Goal: Task Accomplishment & Management: Manage account settings

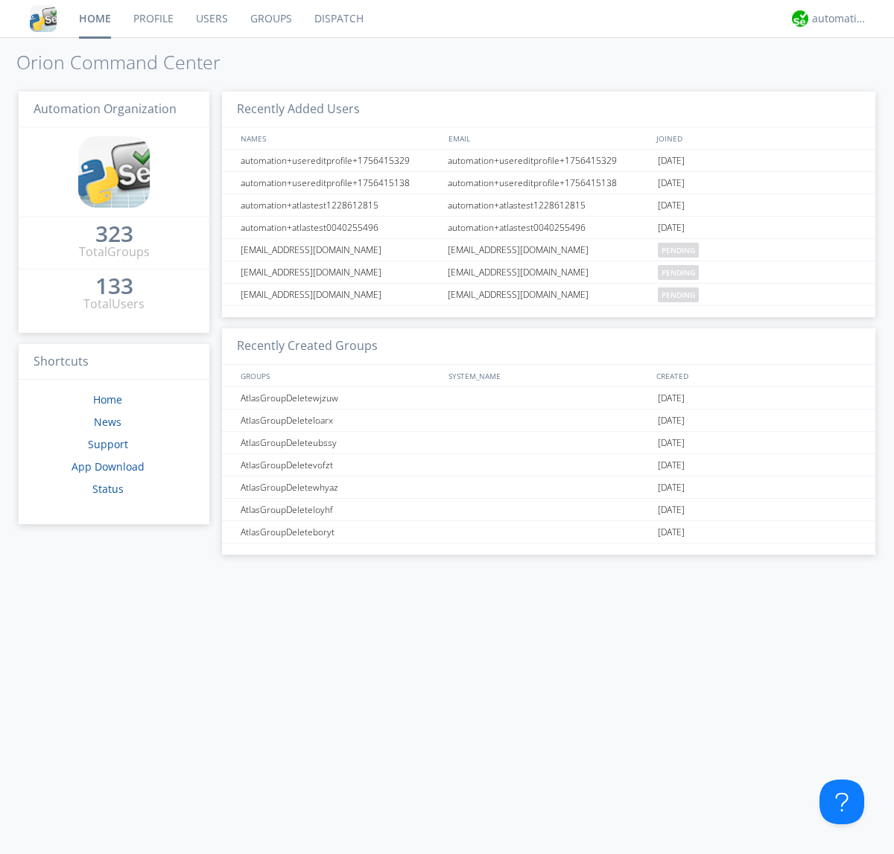
click at [270, 19] on link "Groups" at bounding box center [271, 18] width 64 height 37
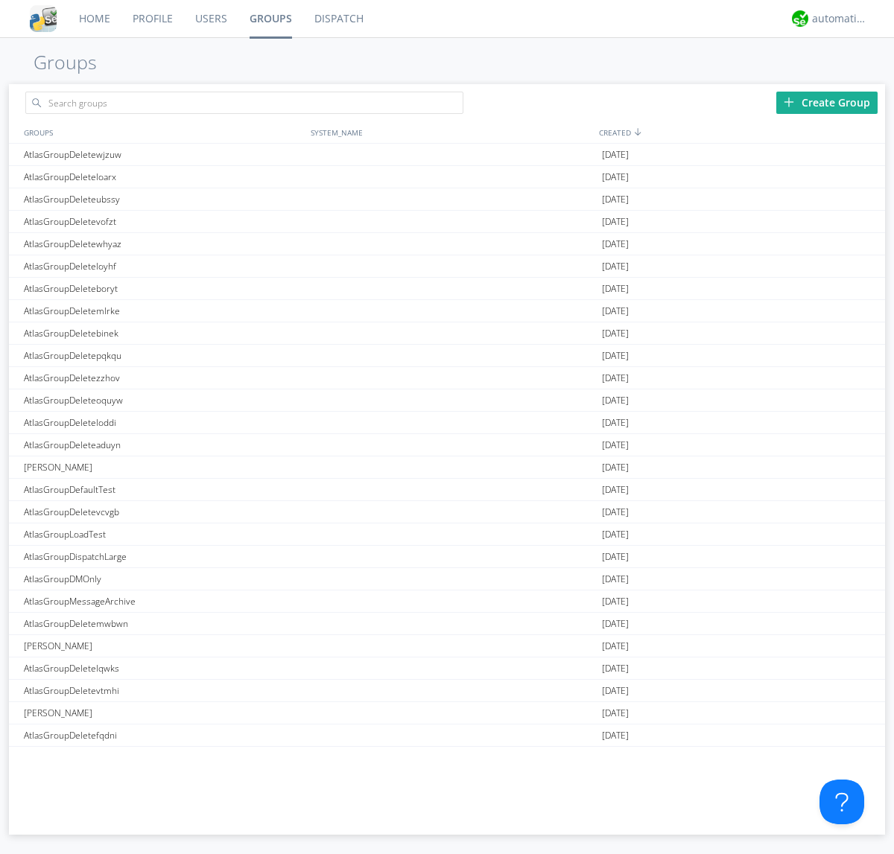
click at [826, 102] on div "Create Group" at bounding box center [826, 103] width 101 height 22
click at [270, 19] on link "Groups" at bounding box center [270, 18] width 65 height 37
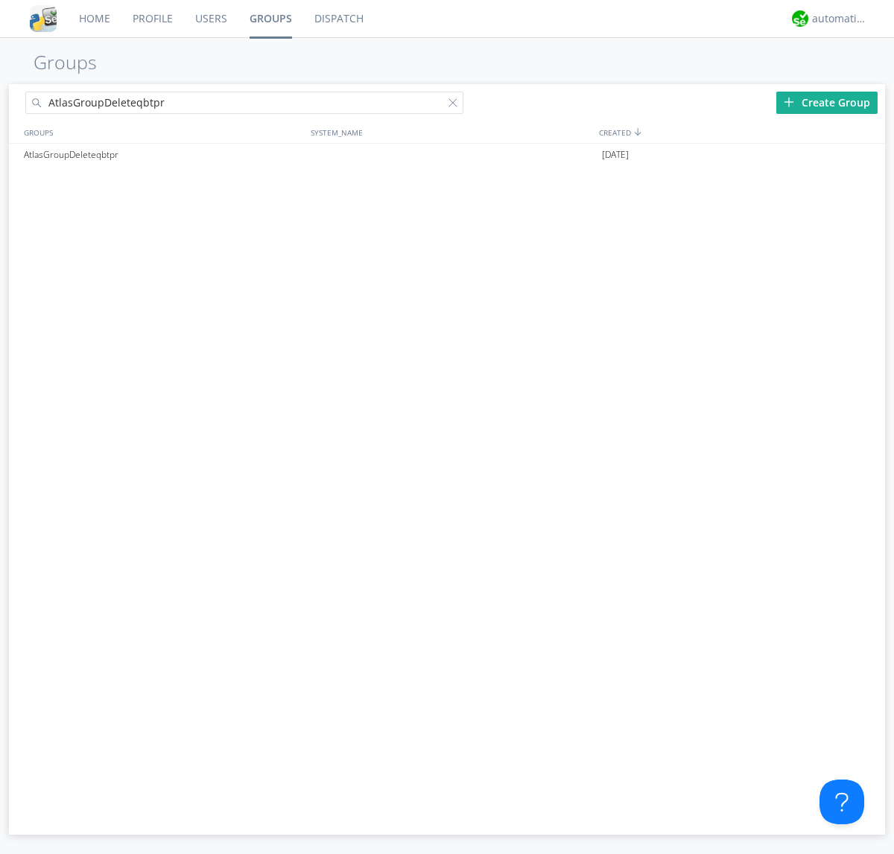
type input "AtlasGroupDeleteqbtpr"
click at [456, 105] on div at bounding box center [455, 105] width 15 height 15
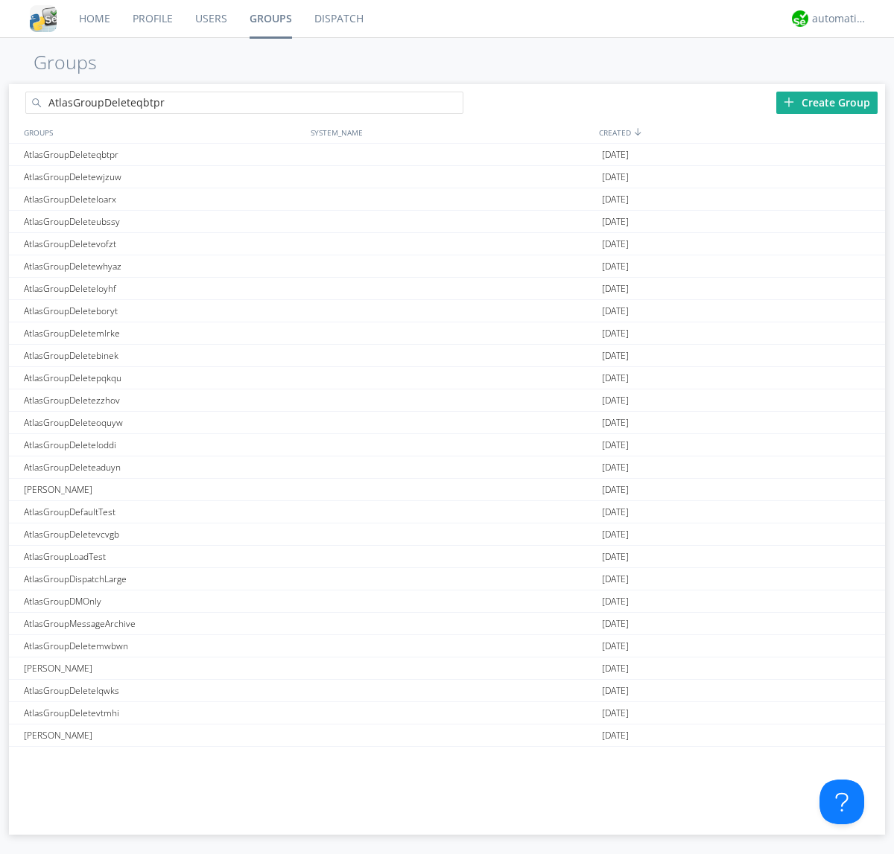
type input "AtlasGroupDeleteqbtpr"
click at [163, 154] on div "AtlasGroupDeleteqbtpr" at bounding box center [163, 155] width 287 height 22
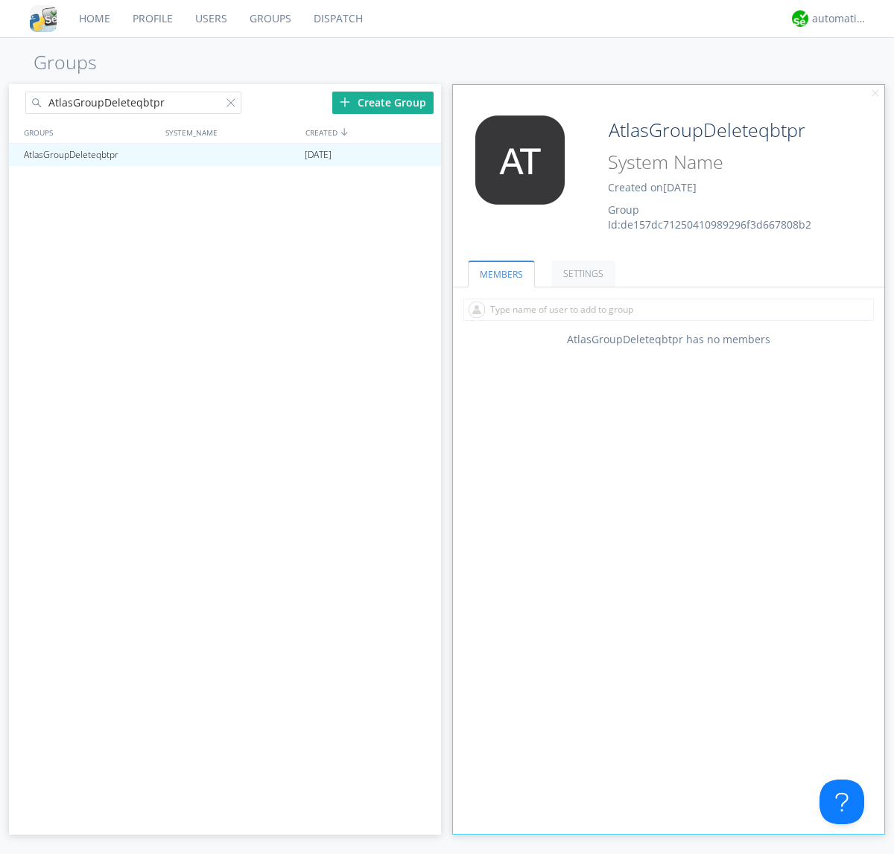
click at [668, 309] on input "text" at bounding box center [668, 310] width 410 height 22
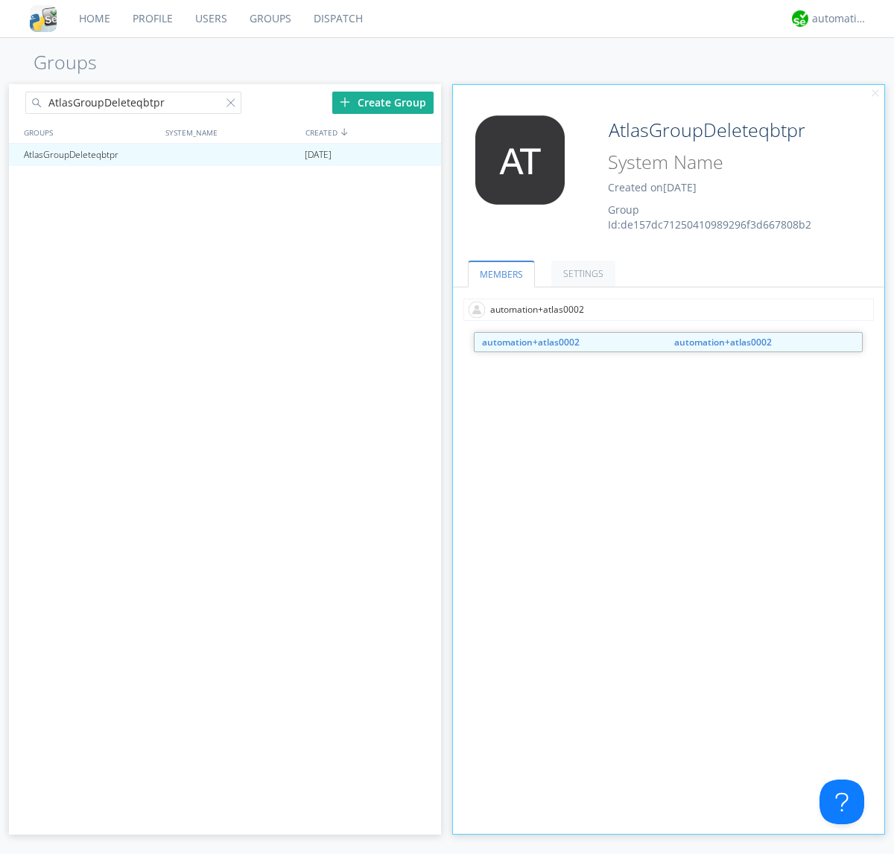
type input "automation+atlas0002"
